Goal: Task Accomplishment & Management: Complete application form

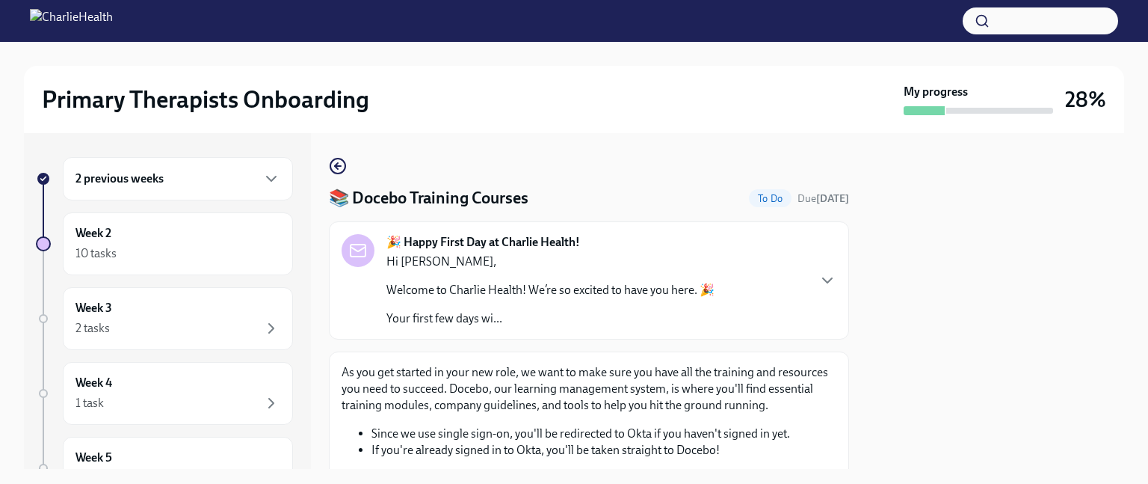
scroll to position [163, 0]
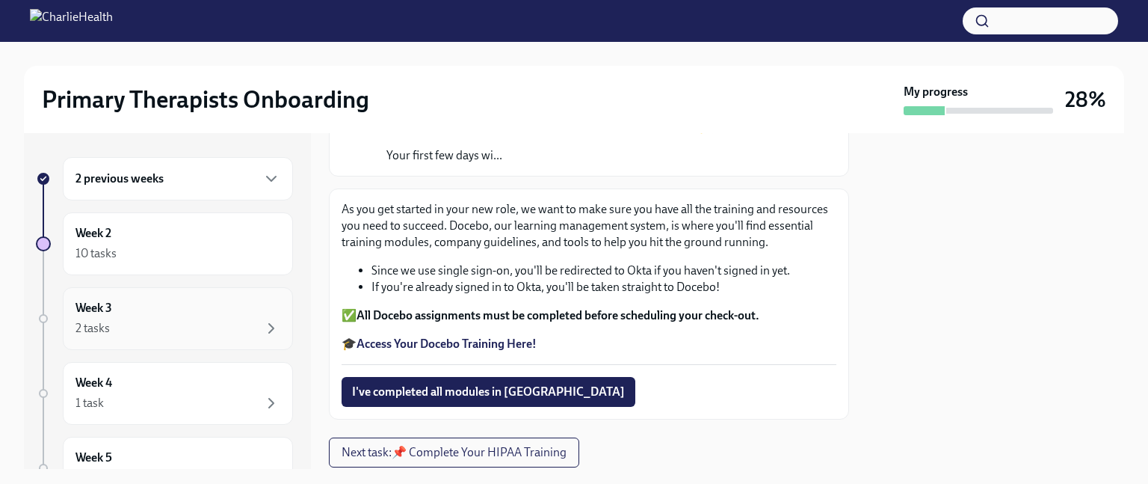
click at [167, 315] on div "Week 3 2 tasks" at bounding box center [178, 318] width 205 height 37
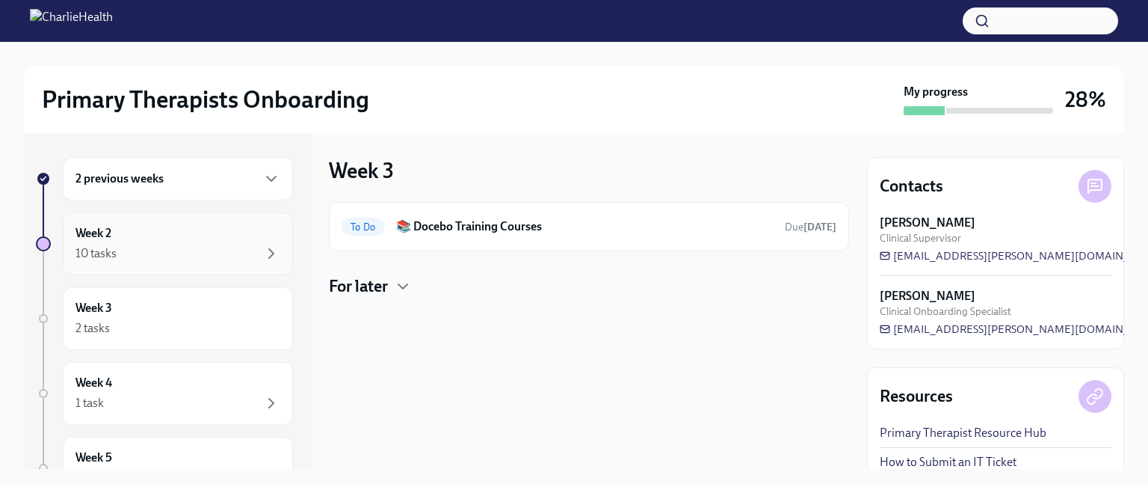
click at [161, 244] on div "10 tasks" at bounding box center [178, 253] width 205 height 18
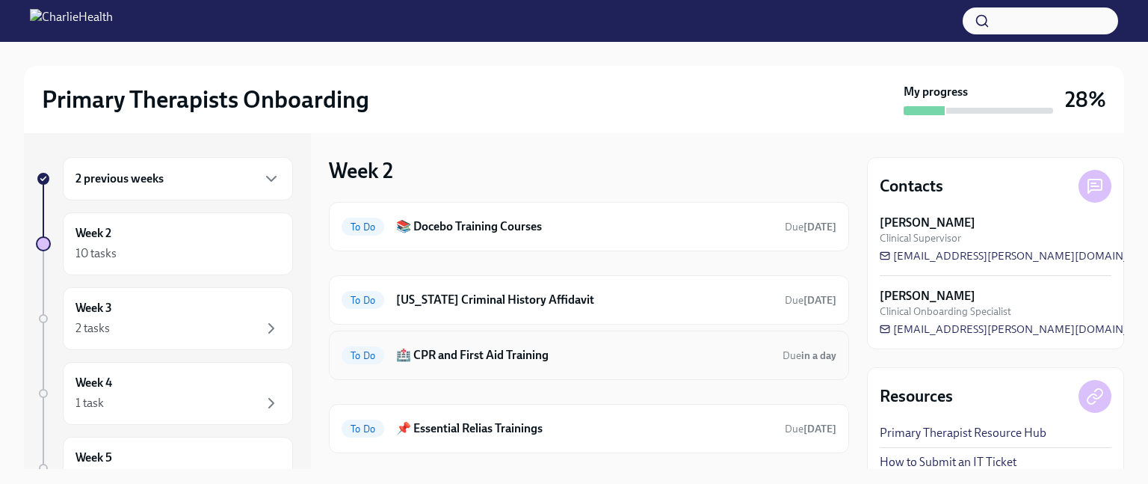
click at [363, 352] on span "To Do" at bounding box center [363, 355] width 43 height 11
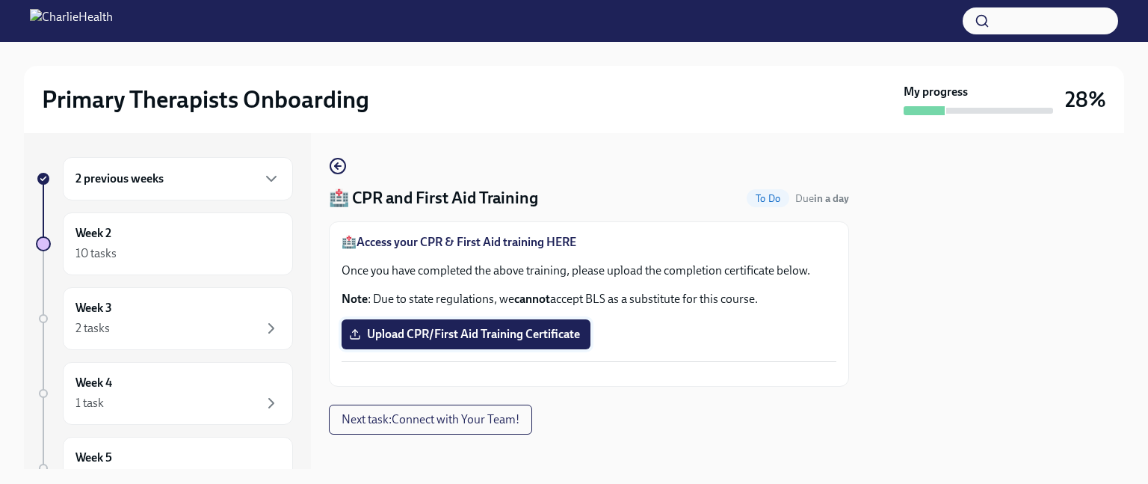
click at [419, 336] on span "Upload CPR/First Aid Training Certificate" at bounding box center [466, 334] width 228 height 15
click at [0, 0] on input "Upload CPR/First Aid Training Certificate" at bounding box center [0, 0] width 0 height 0
